Goal: Contribute content: Contribute content

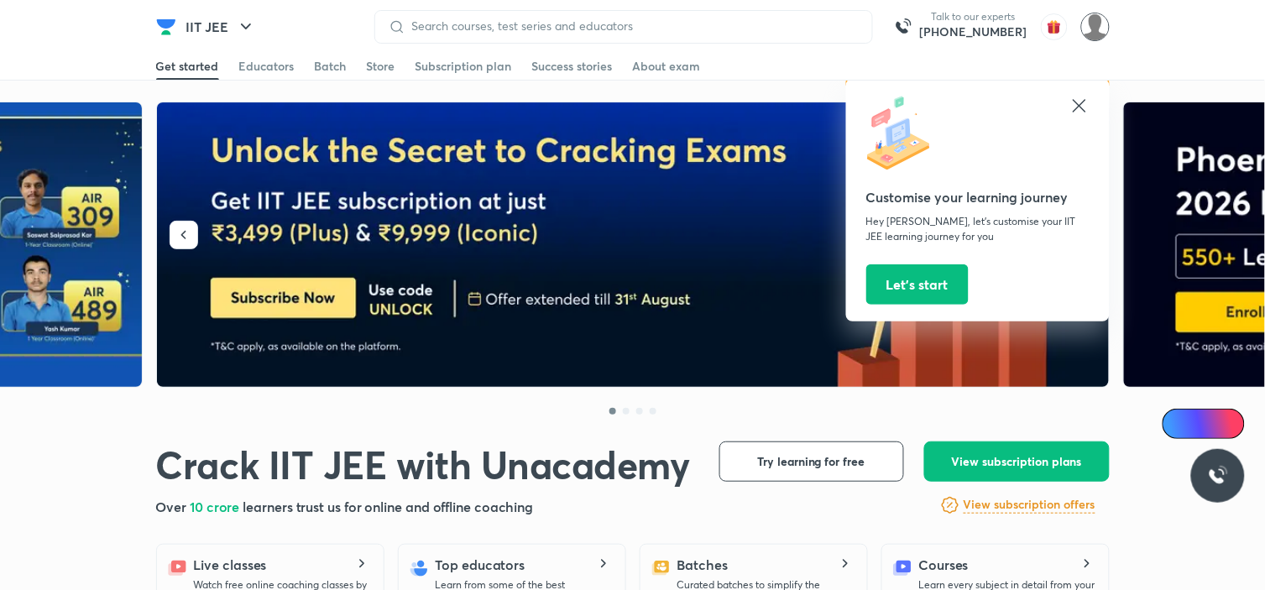
click at [1101, 19] on img at bounding box center [1095, 27] width 29 height 29
click at [1089, 29] on img at bounding box center [1095, 27] width 29 height 29
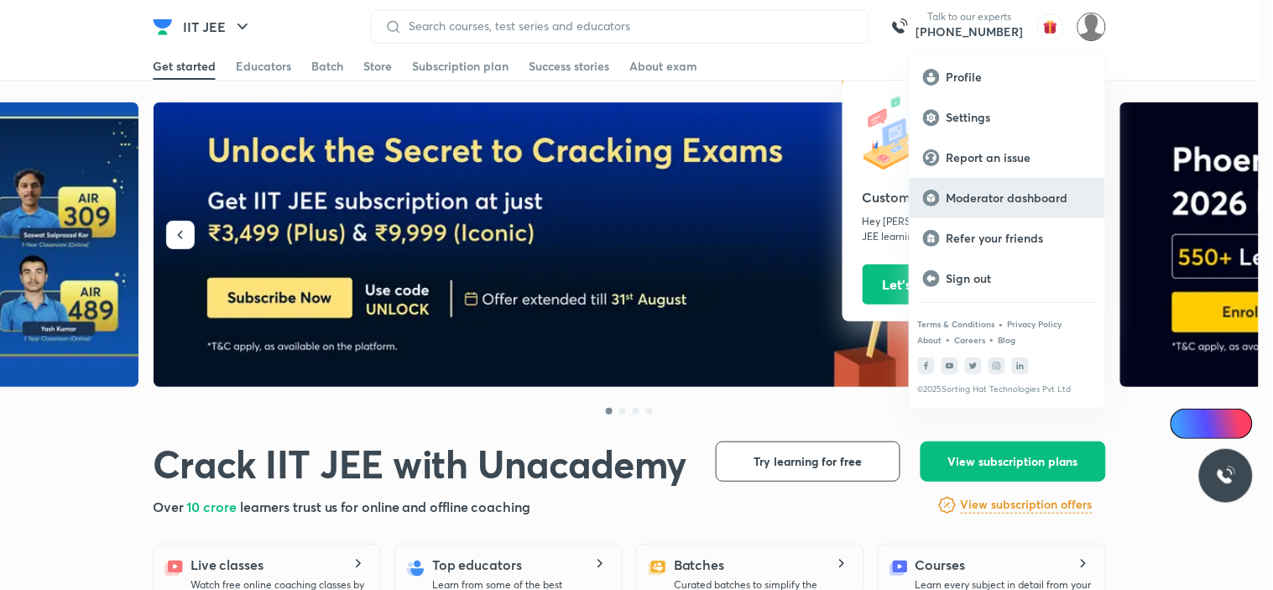
click at [1052, 196] on p "Moderator dashboard" at bounding box center [1019, 198] width 145 height 15
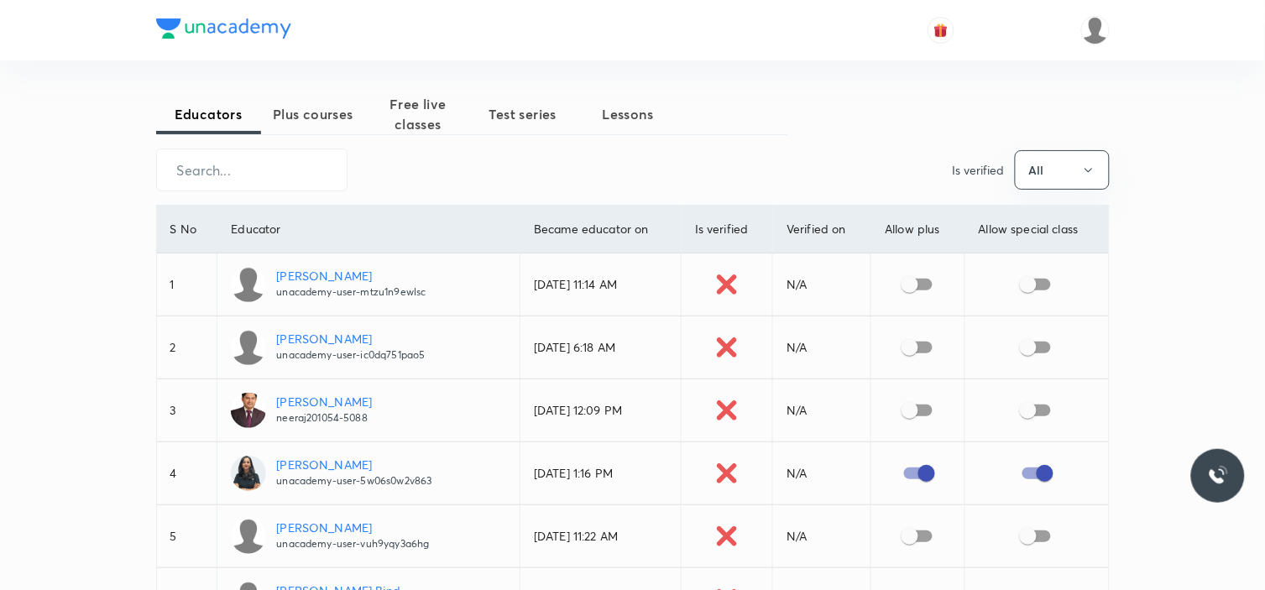
click at [304, 120] on span "Plus courses" at bounding box center [313, 114] width 105 height 20
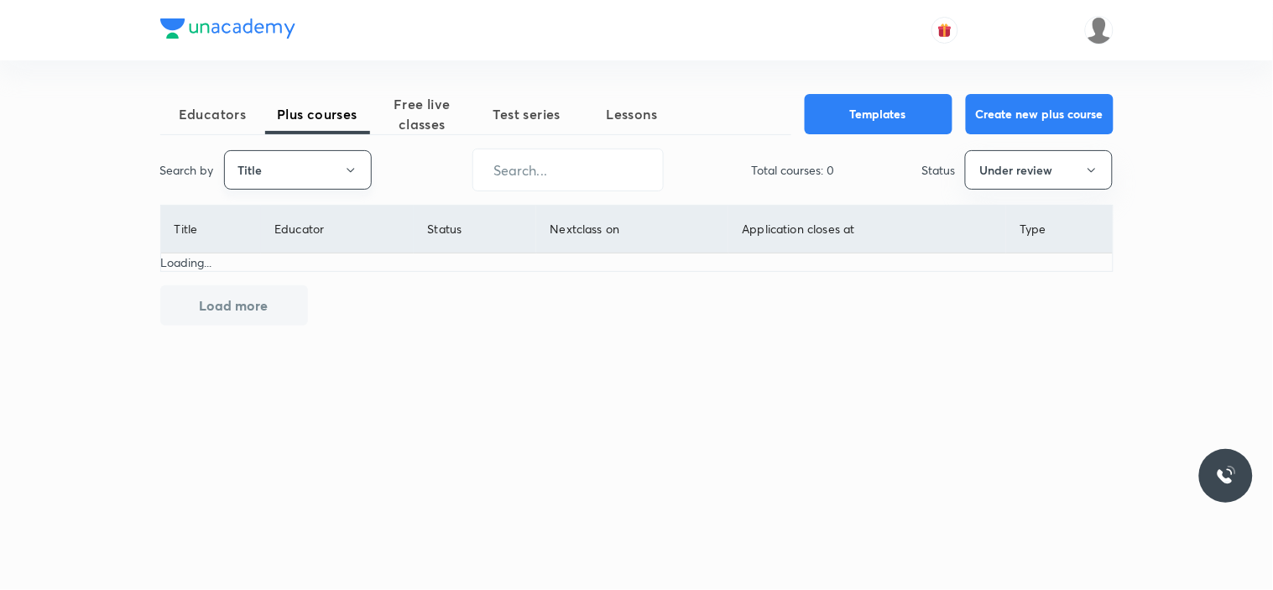
click at [291, 171] on button "Title" at bounding box center [298, 169] width 148 height 39
click at [279, 246] on span "Username" at bounding box center [298, 252] width 126 height 18
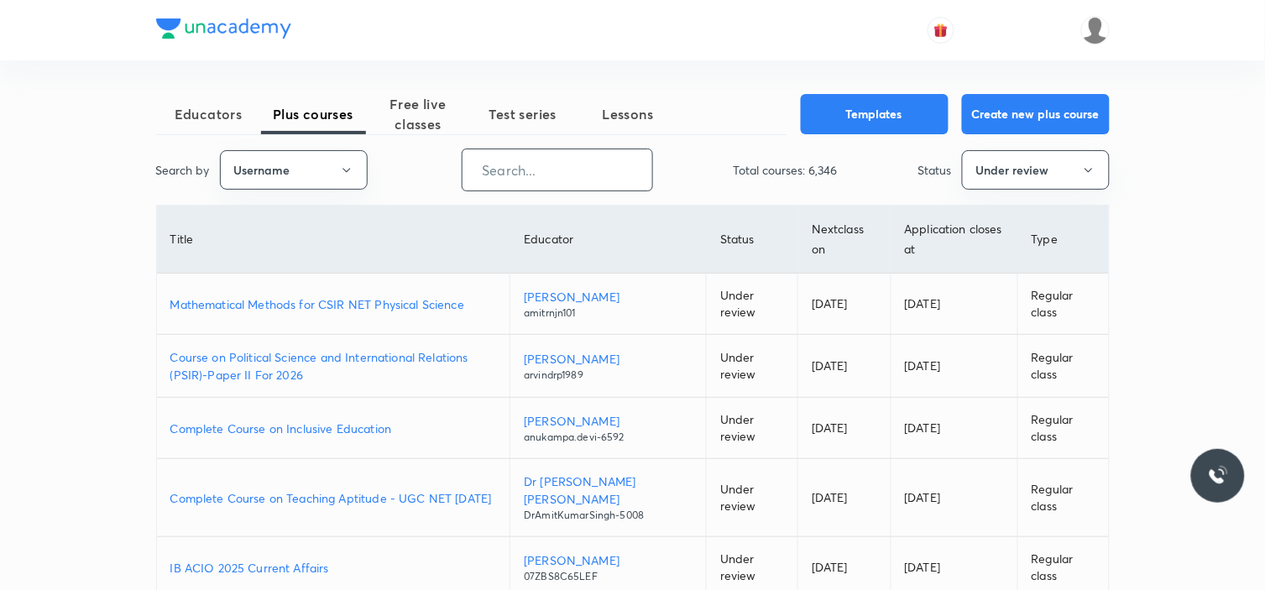
click at [526, 166] on input "text" at bounding box center [557, 170] width 190 height 43
paste input "atulya1996"
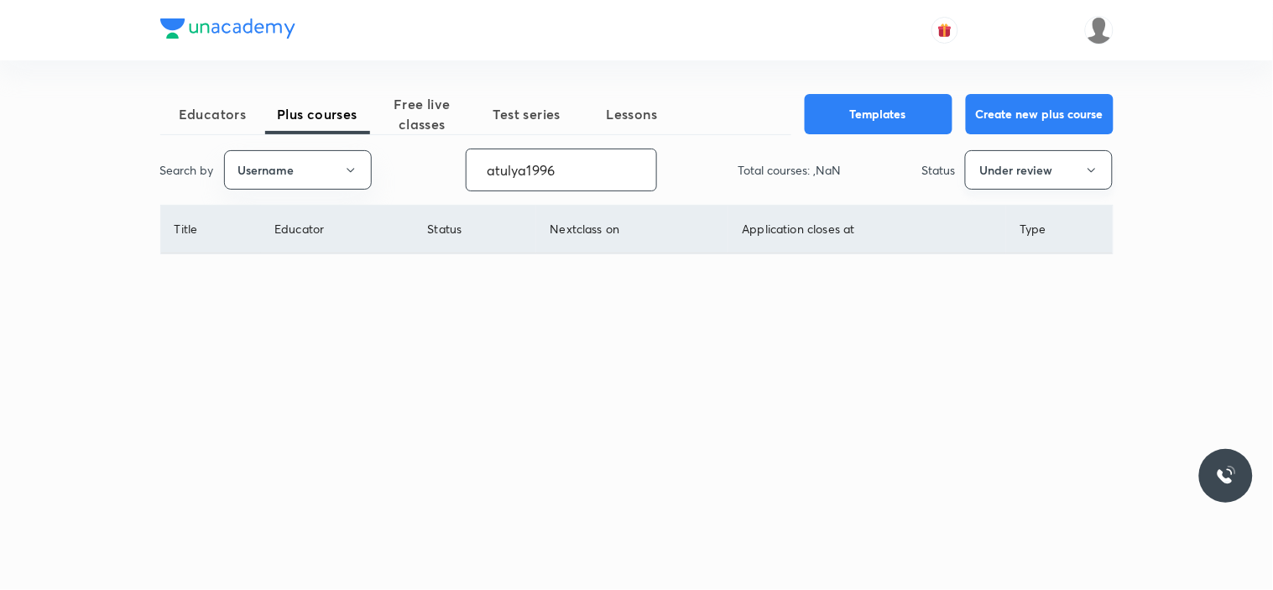
type input "atulya1996"
click at [991, 178] on button "Under review" at bounding box center [1039, 169] width 148 height 39
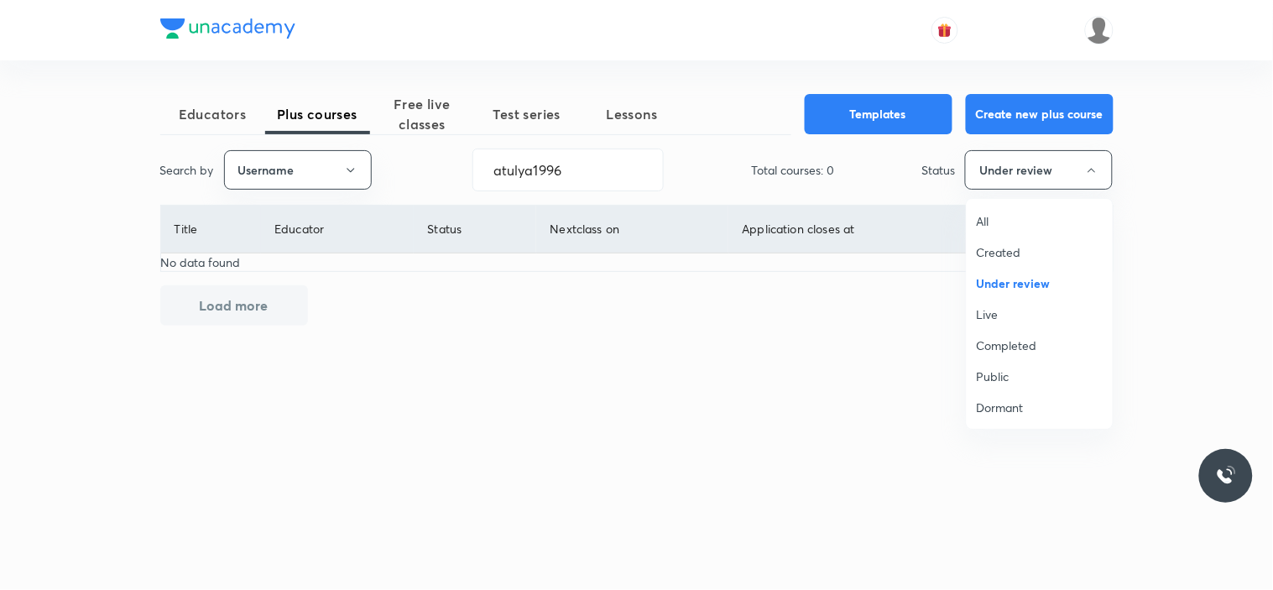
click at [1008, 223] on span "All" at bounding box center [1040, 221] width 126 height 18
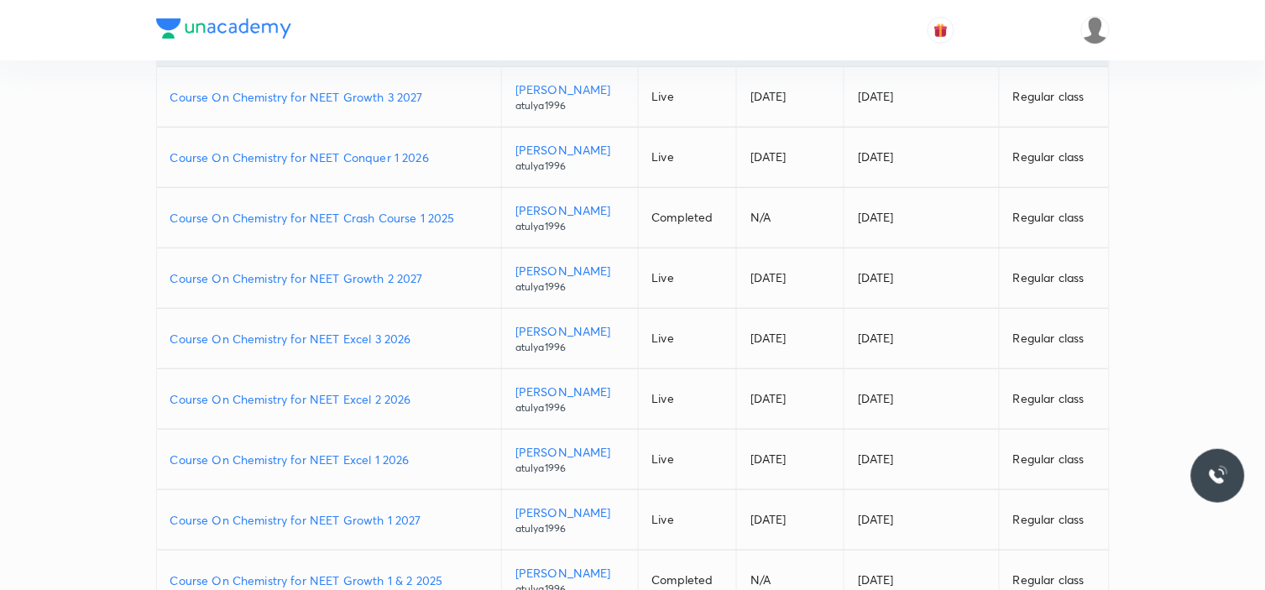
scroll to position [279, 0]
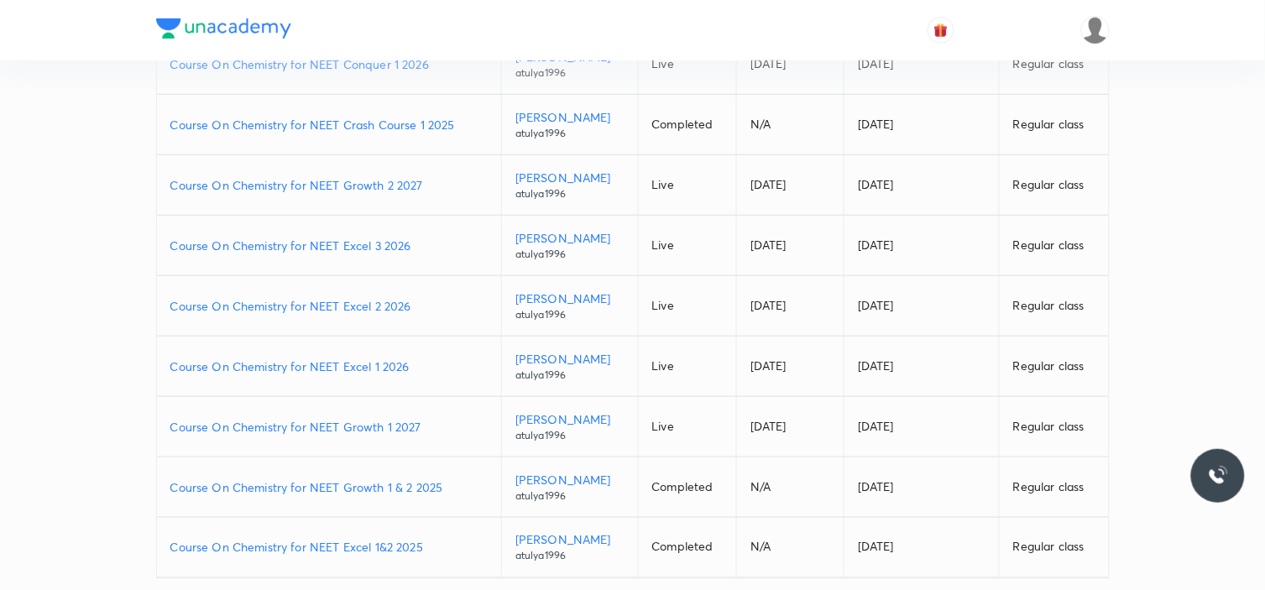
click at [386, 309] on p "Course On Chemistry for NEET Excel 2 2026" at bounding box center [329, 306] width 318 height 18
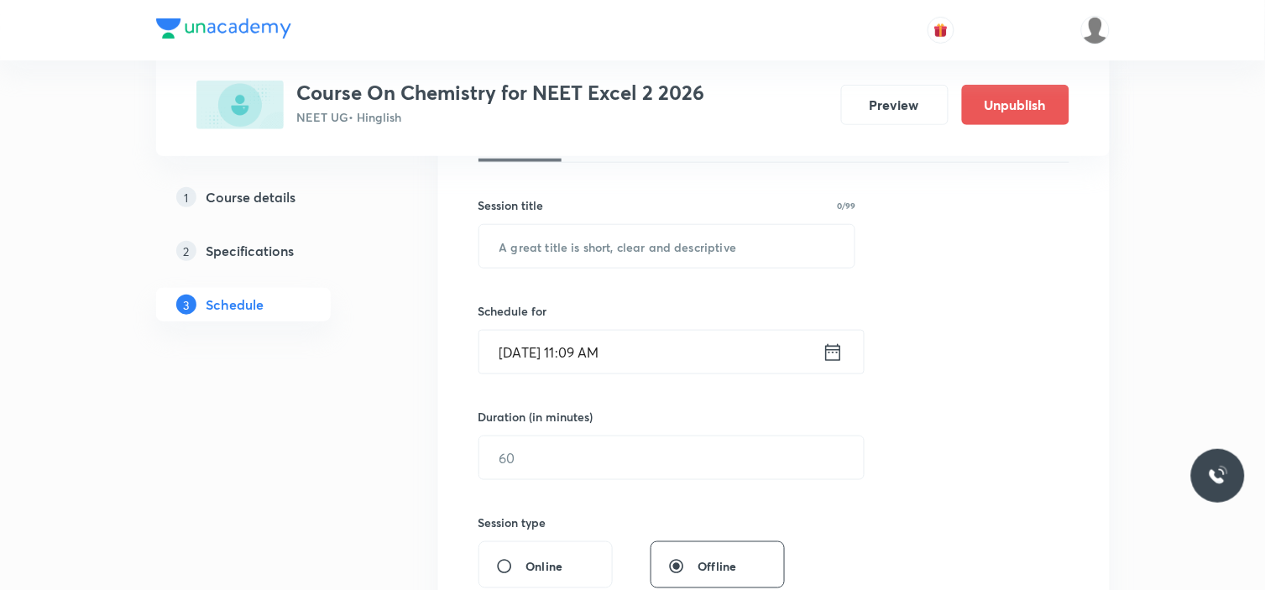
drag, startPoint x: 599, startPoint y: 338, endPoint x: 602, endPoint y: 347, distance: 8.8
click at [602, 347] on input "Aug 30, 2025, 11:09 AM" at bounding box center [650, 352] width 343 height 43
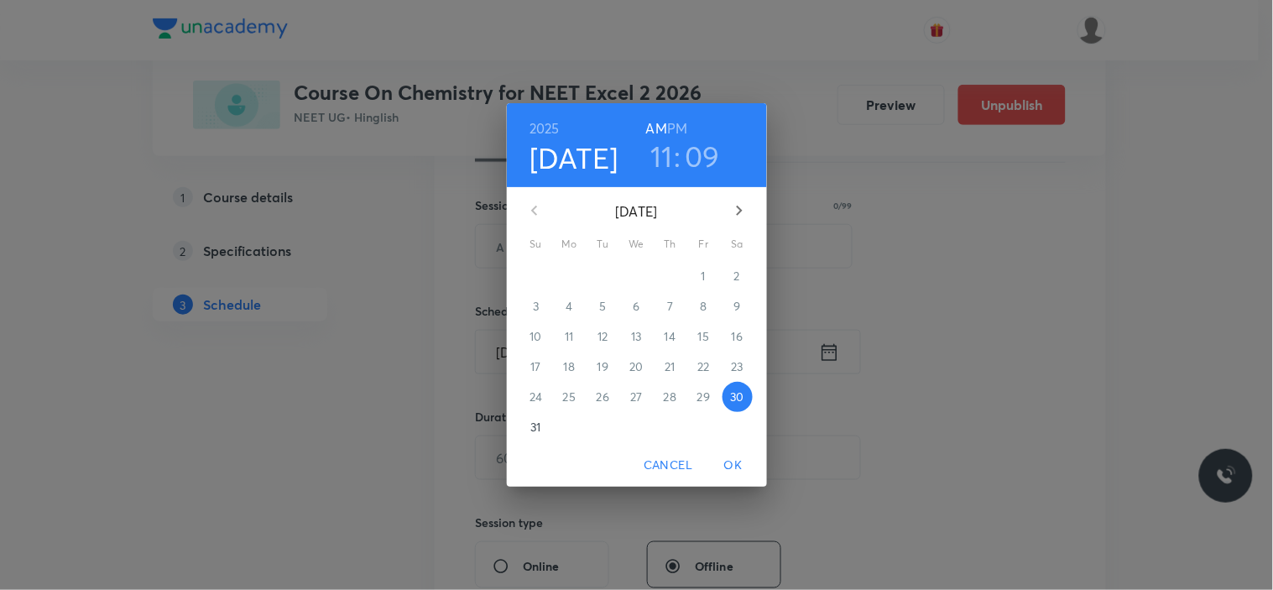
click at [693, 153] on h3 "09" at bounding box center [702, 155] width 35 height 35
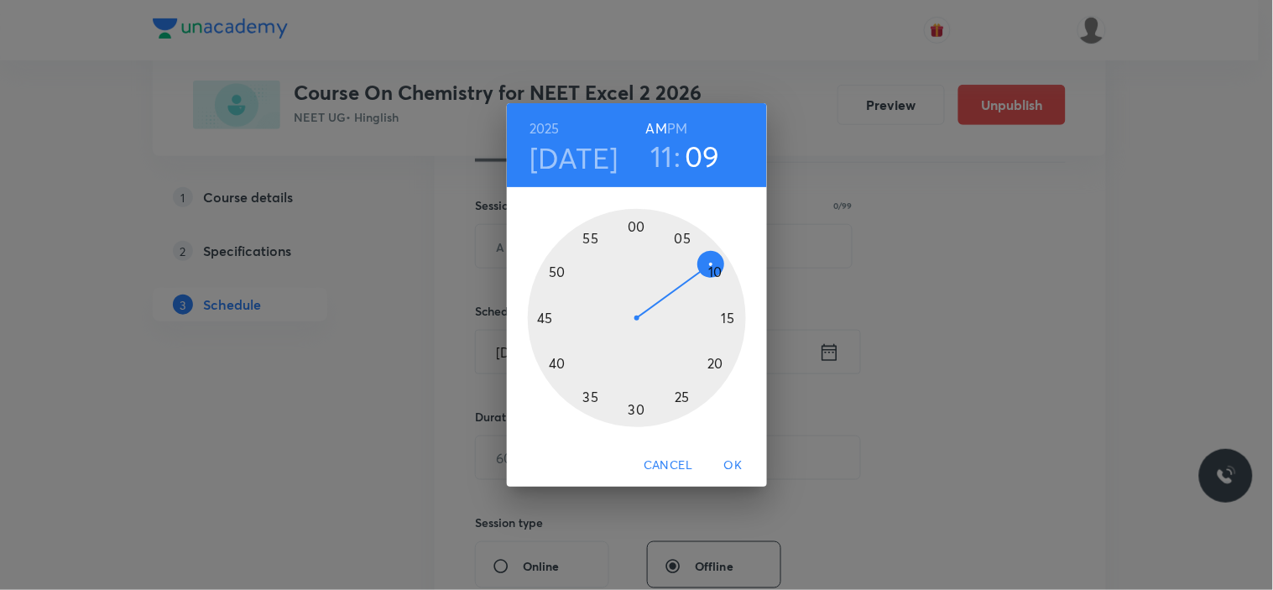
drag, startPoint x: 725, startPoint y: 311, endPoint x: 744, endPoint y: 323, distance: 21.9
click at [724, 311] on div at bounding box center [637, 318] width 218 height 218
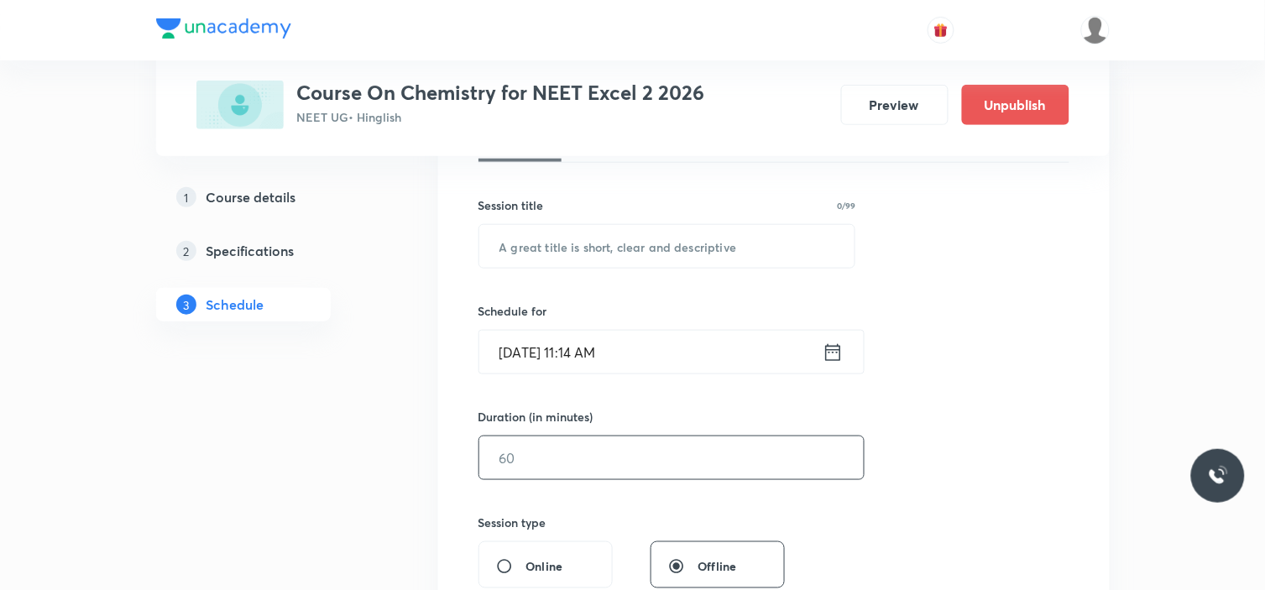
click at [556, 465] on input "text" at bounding box center [671, 457] width 384 height 43
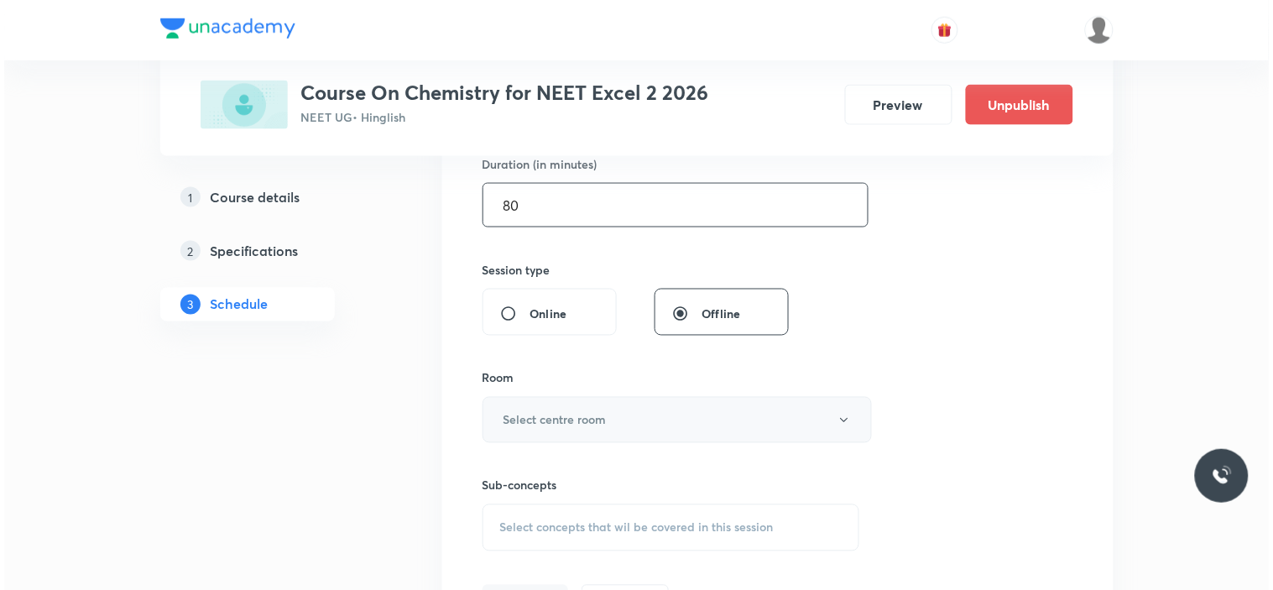
scroll to position [559, 0]
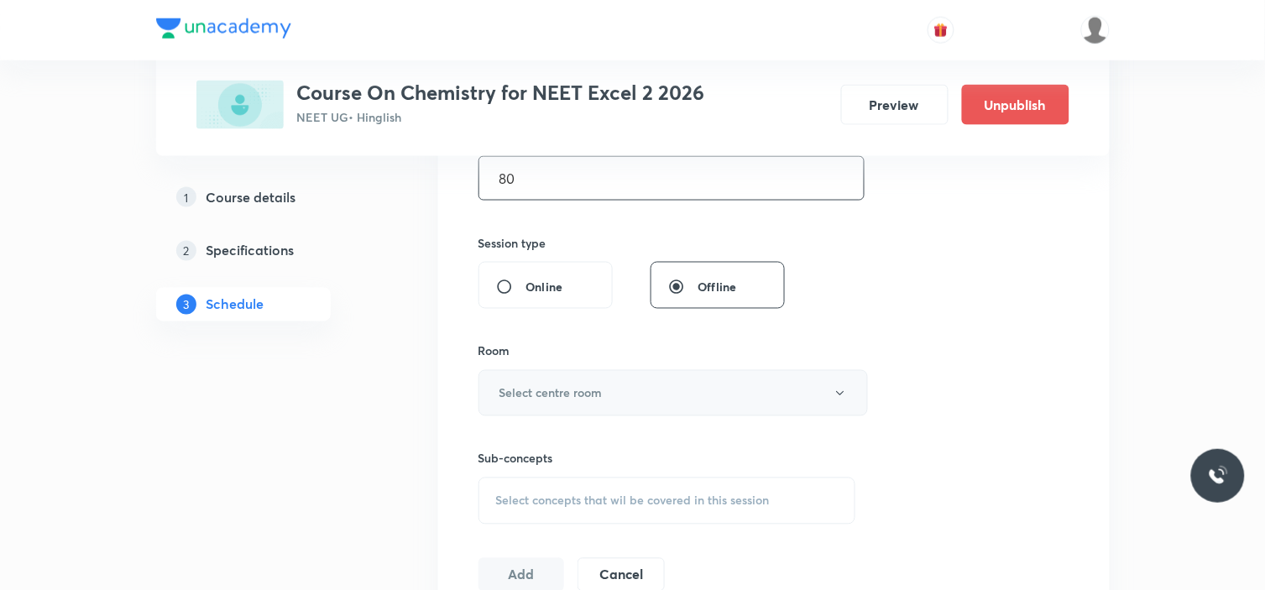
type input "80"
click at [703, 389] on button "Select centre room" at bounding box center [672, 393] width 389 height 46
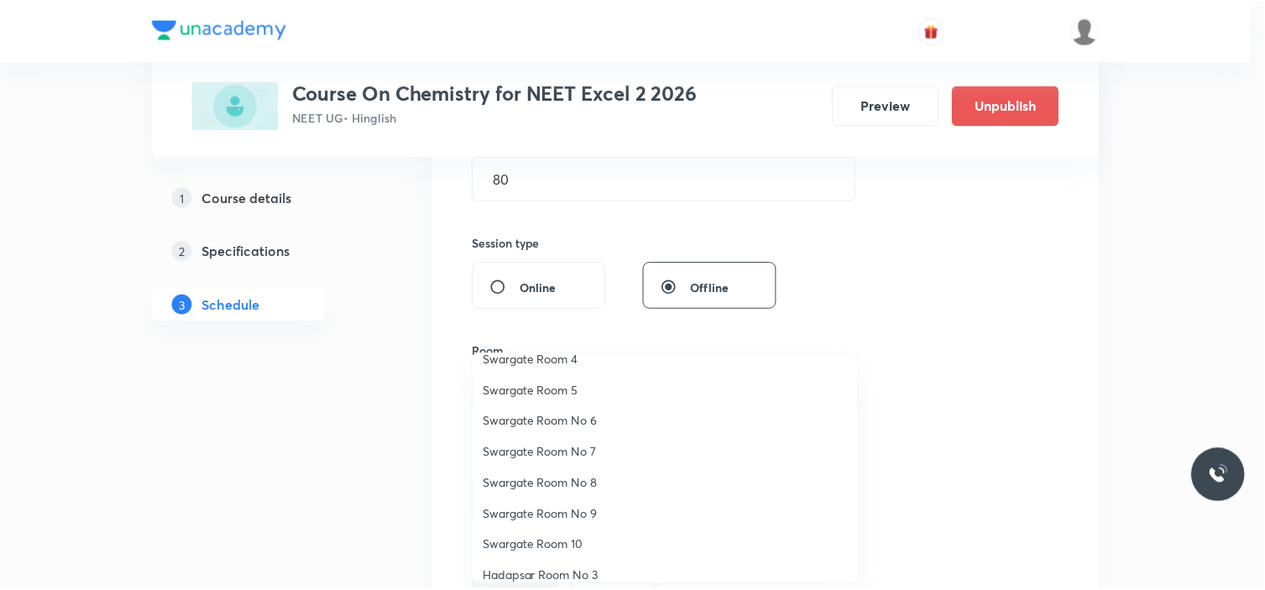
scroll to position [124, 0]
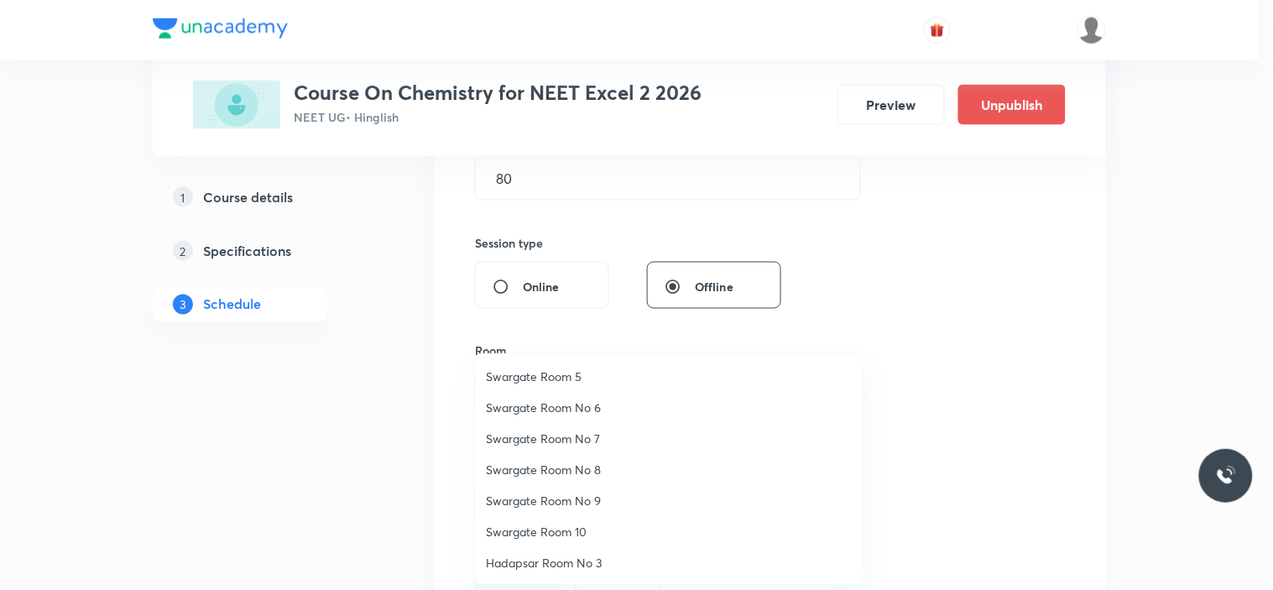
click at [558, 523] on span "Swargate Room 10" at bounding box center [670, 532] width 368 height 18
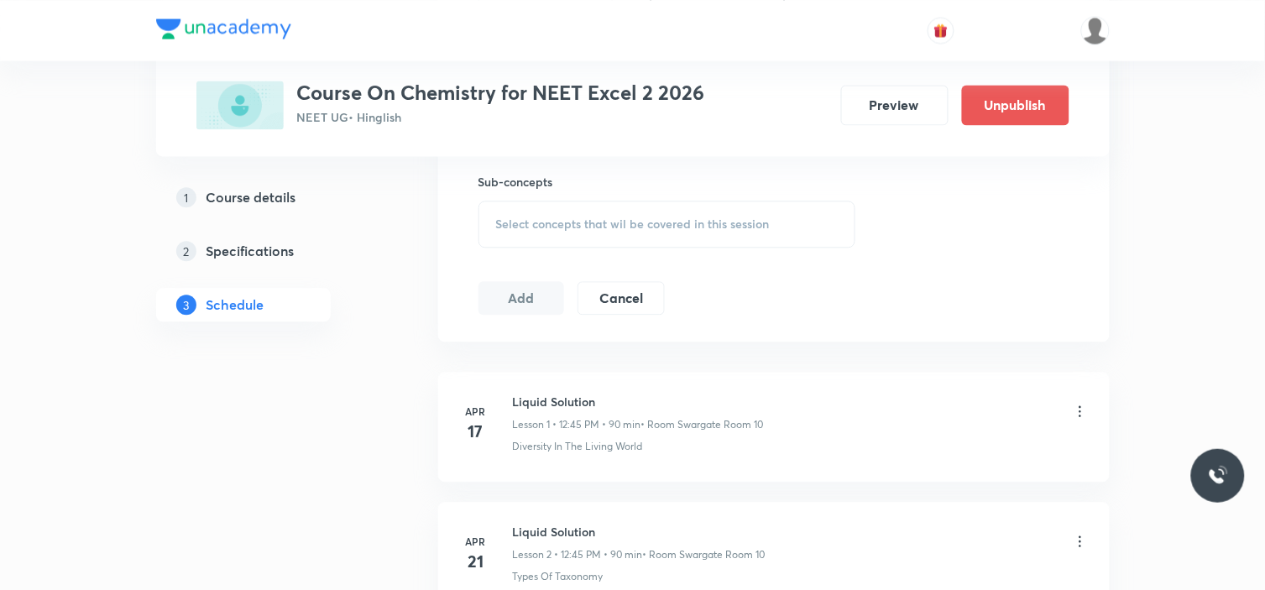
scroll to position [745, 0]
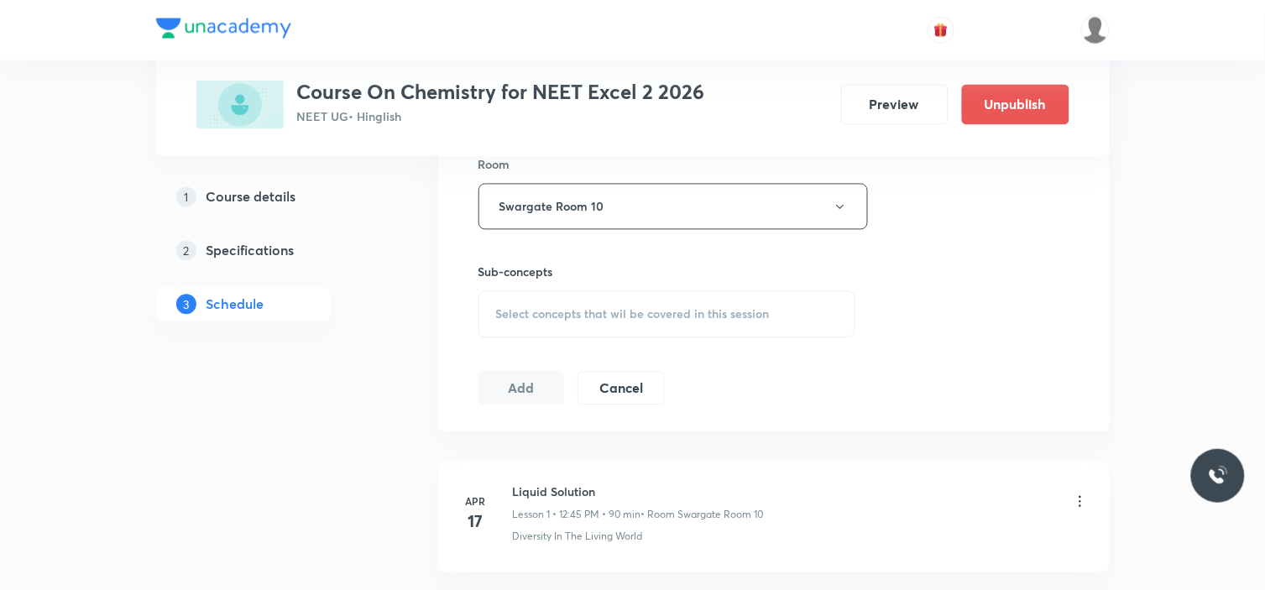
click at [608, 316] on span "Select concepts that wil be covered in this session" at bounding box center [633, 314] width 274 height 13
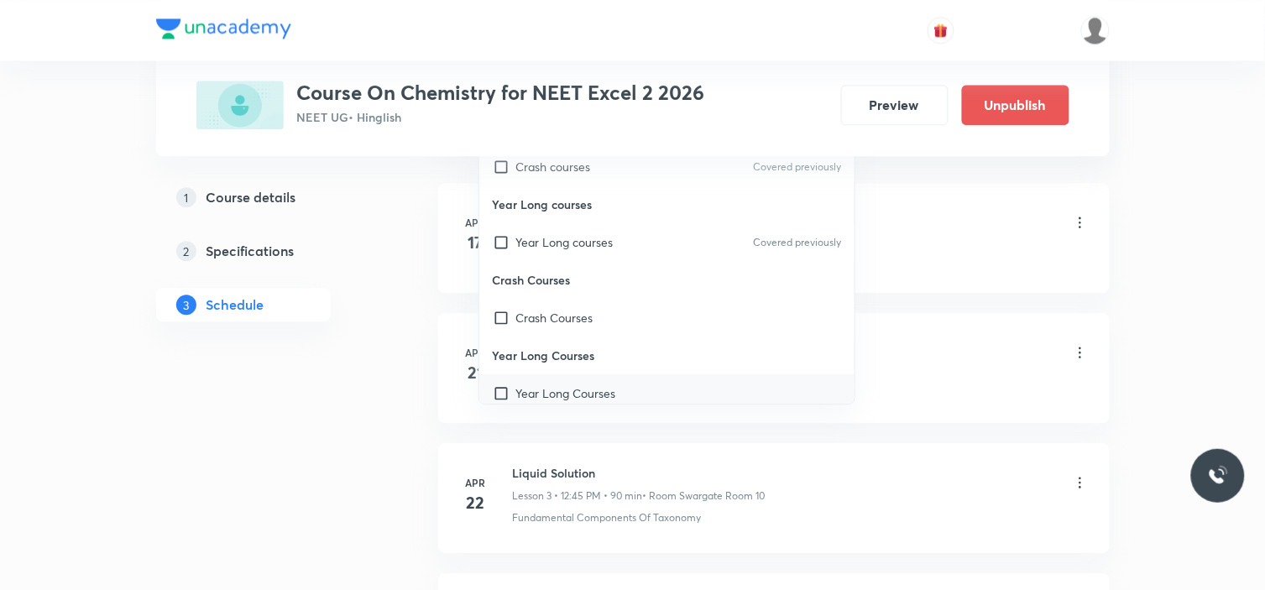
scroll to position [1026, 0]
click at [551, 229] on div "Year Long courses Covered previously" at bounding box center [667, 241] width 376 height 38
checkbox input "true"
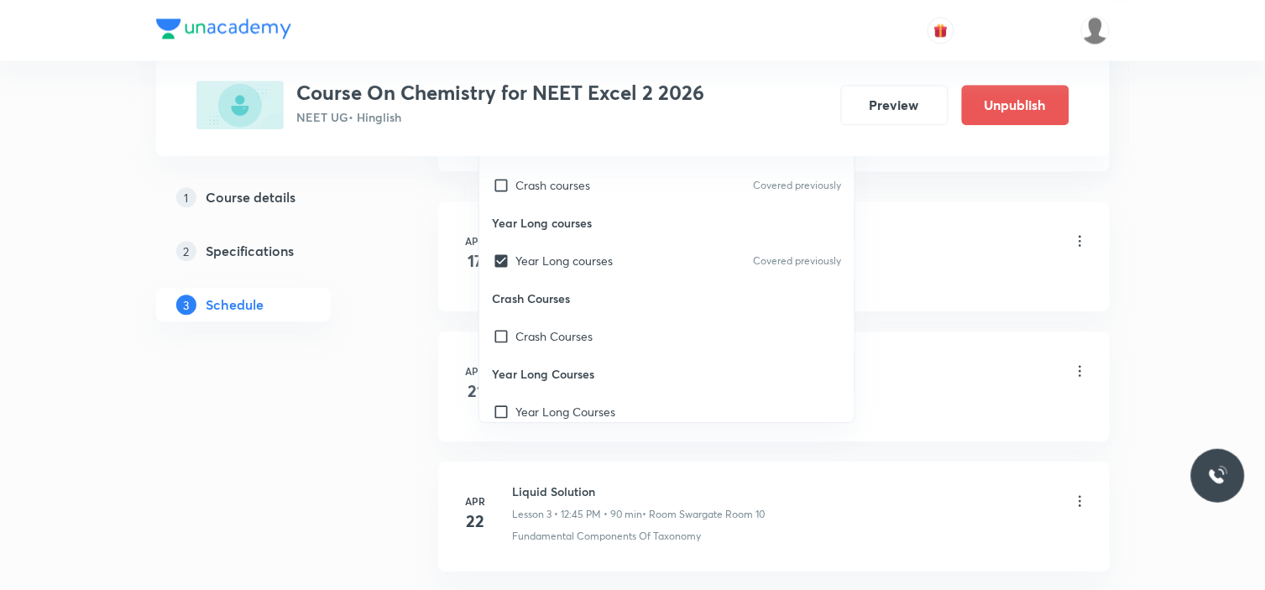
click at [449, 250] on li "Apr 17 Liquid Solution Lesson 1 • 12:45 PM • 90 min • Room Swargate Room 10 Div…" at bounding box center [773, 256] width 671 height 110
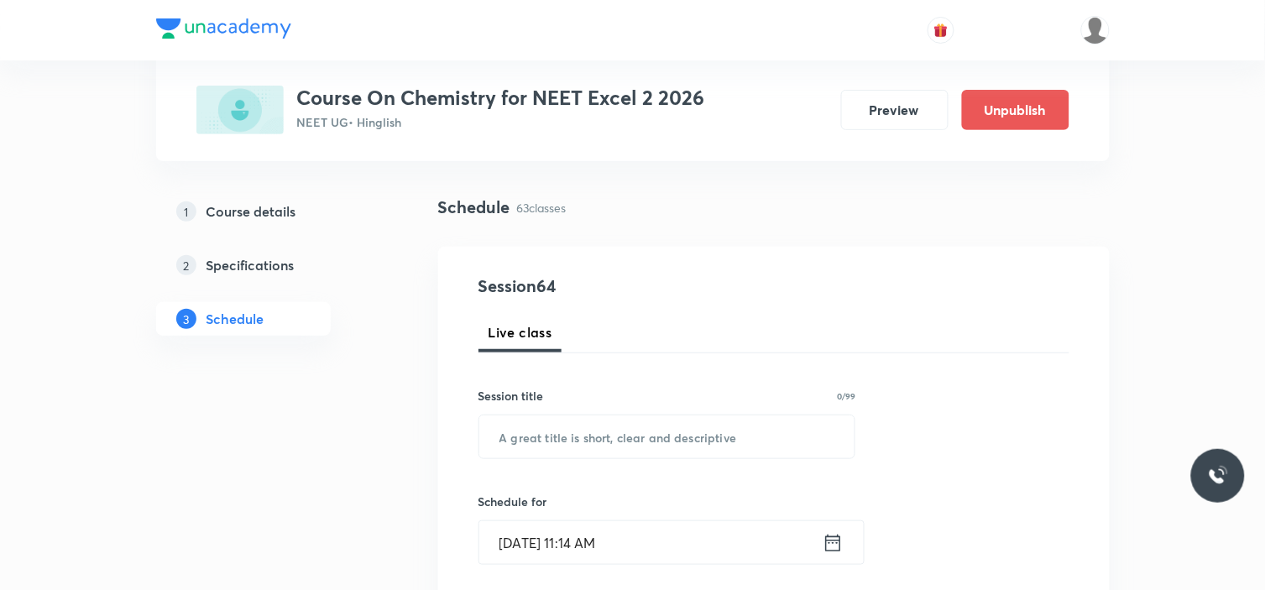
scroll to position [186, 0]
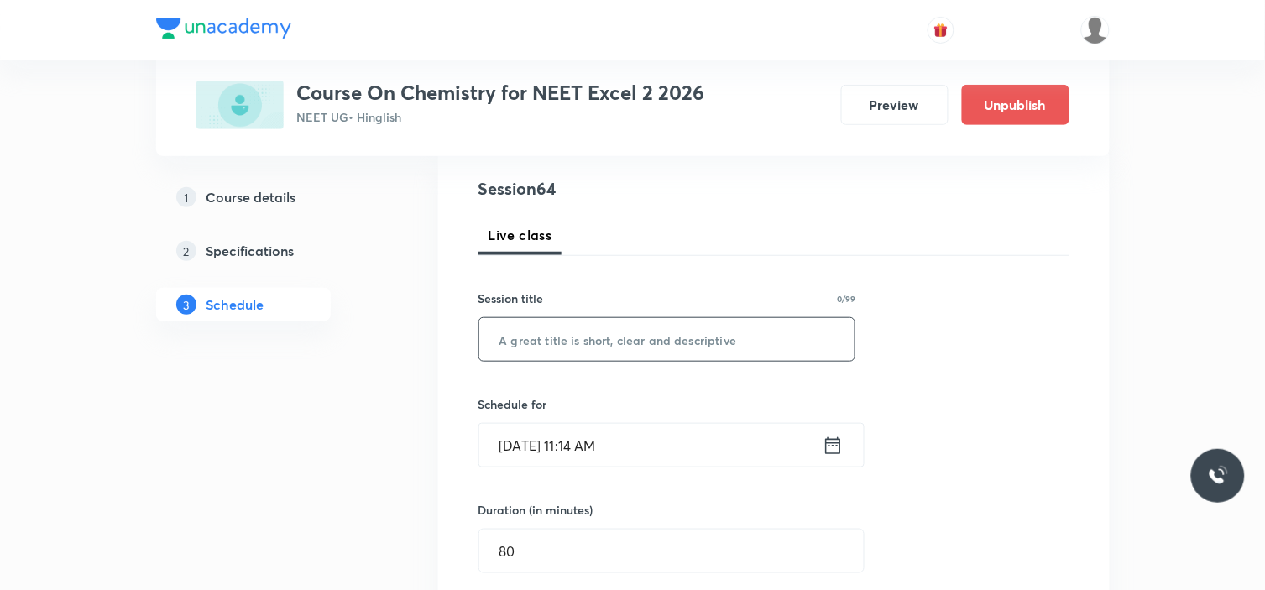
click at [596, 331] on input "text" at bounding box center [667, 339] width 376 height 43
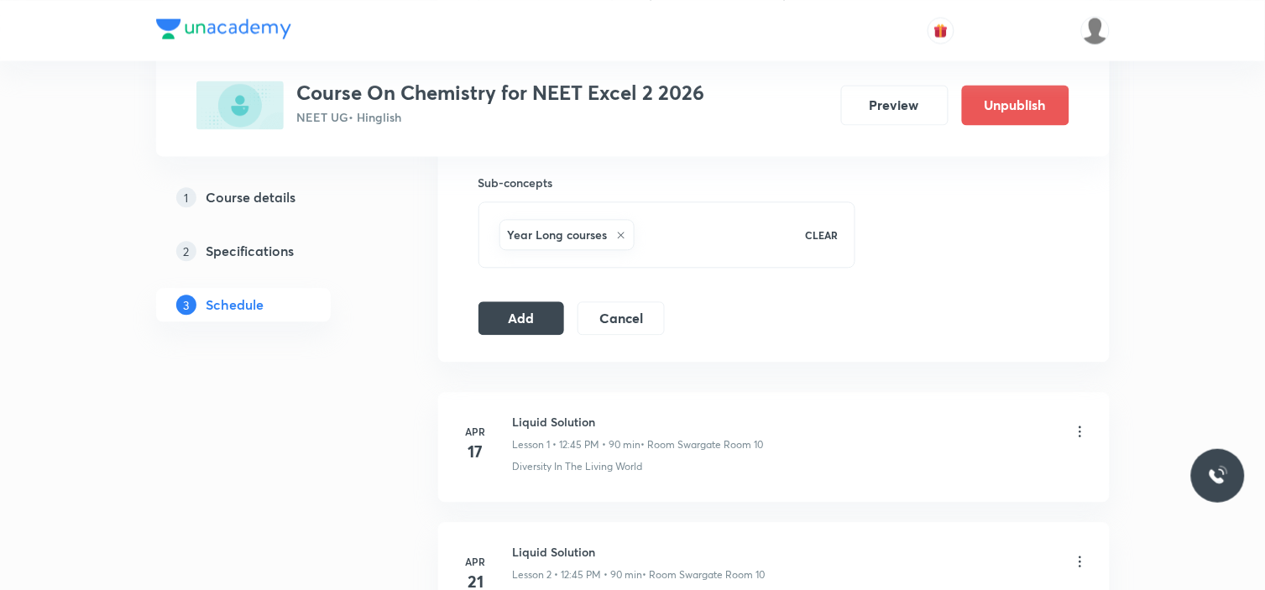
scroll to position [839, 0]
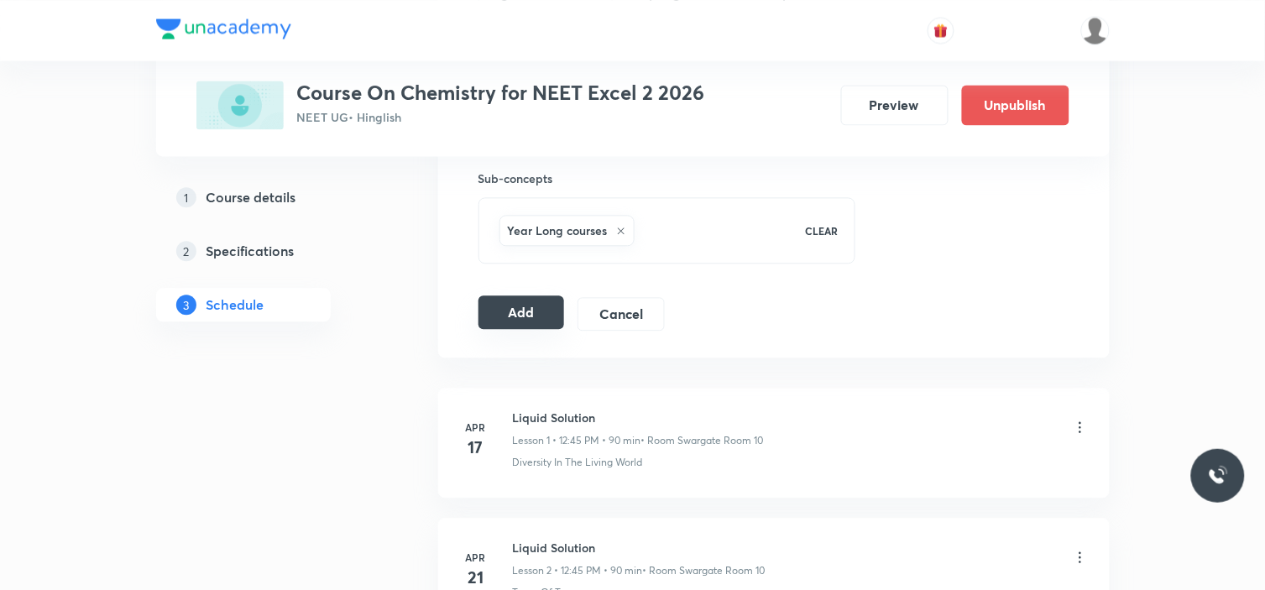
type input "Alcohol, Phenol"
click at [543, 311] on button "Add" at bounding box center [521, 312] width 86 height 34
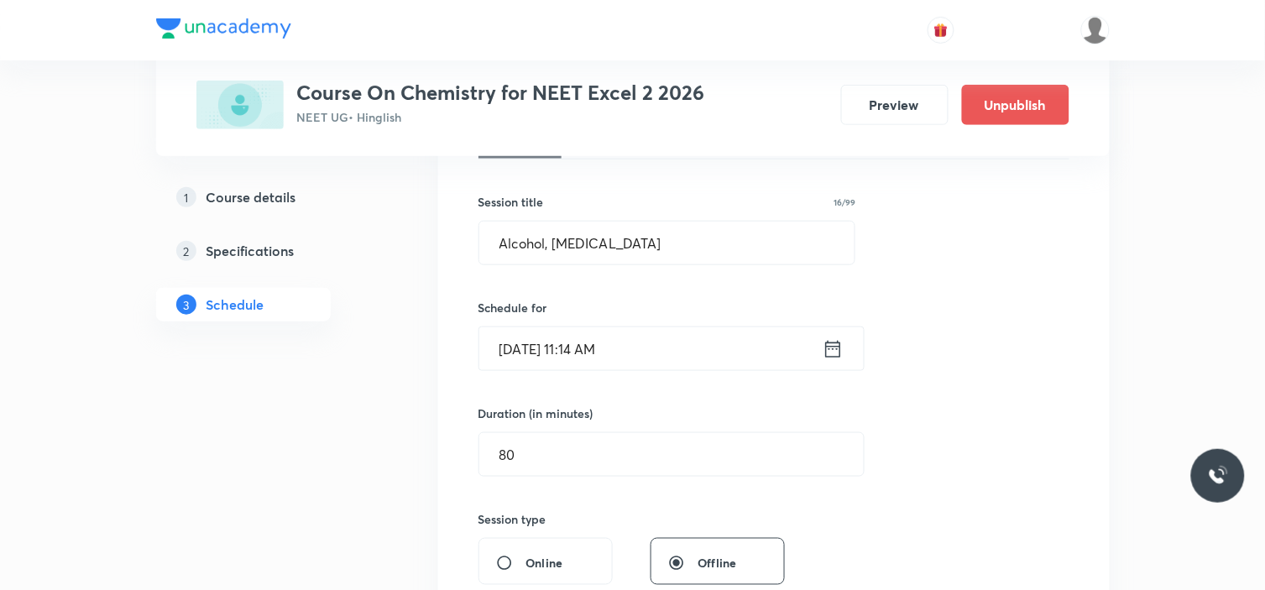
scroll to position [279, 0]
